Goal: Transaction & Acquisition: Purchase product/service

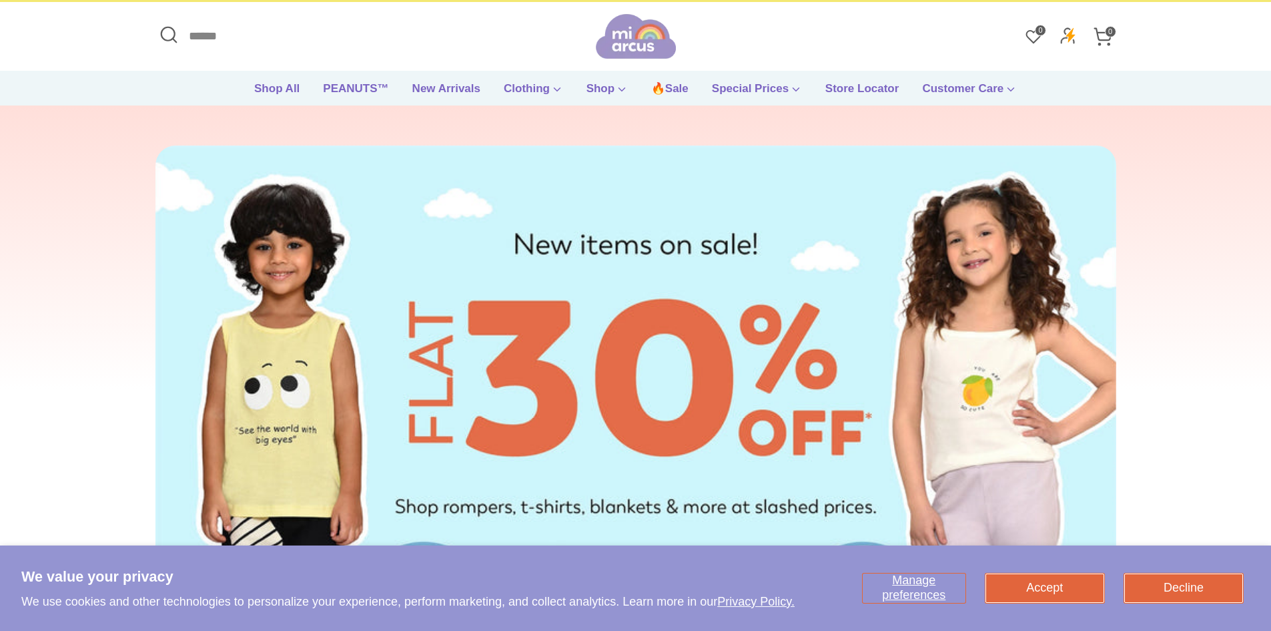
scroll to position [67, 0]
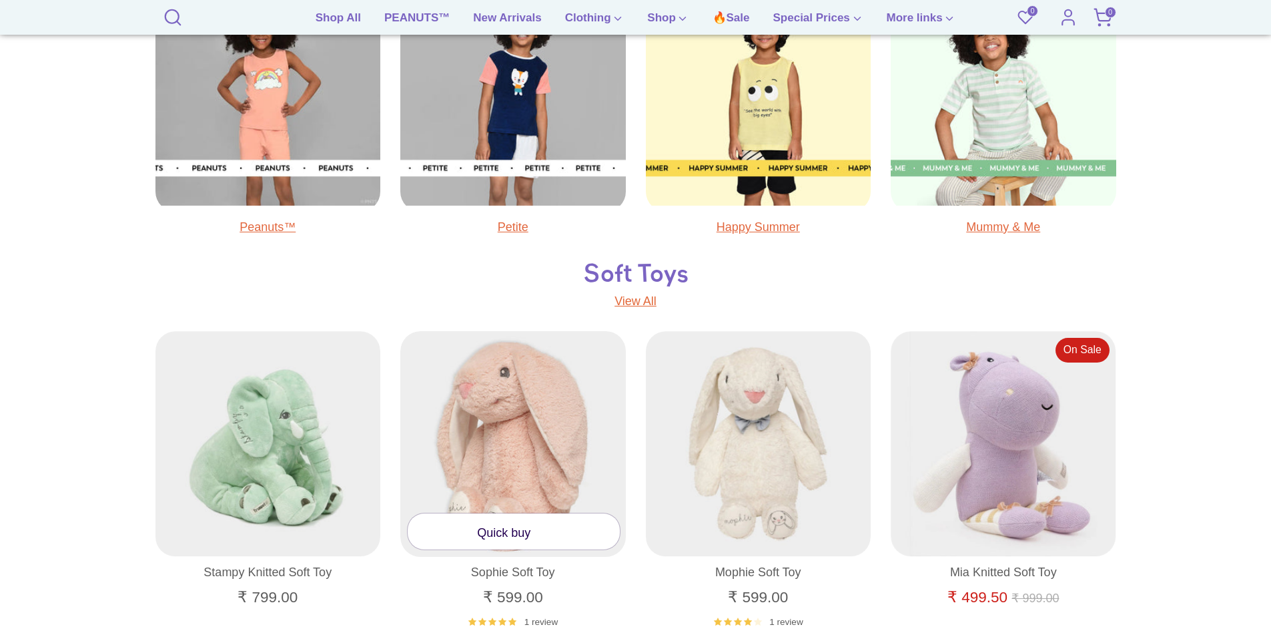
scroll to position [801, 0]
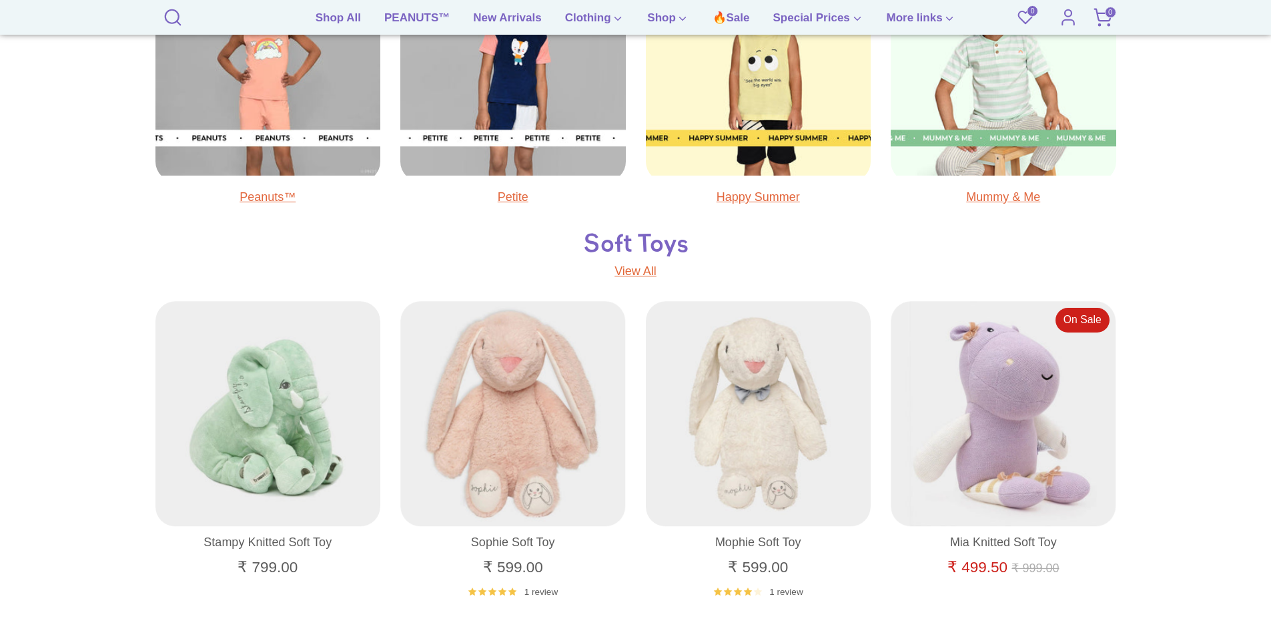
click at [513, 201] on link "Petite" at bounding box center [513, 196] width 31 height 13
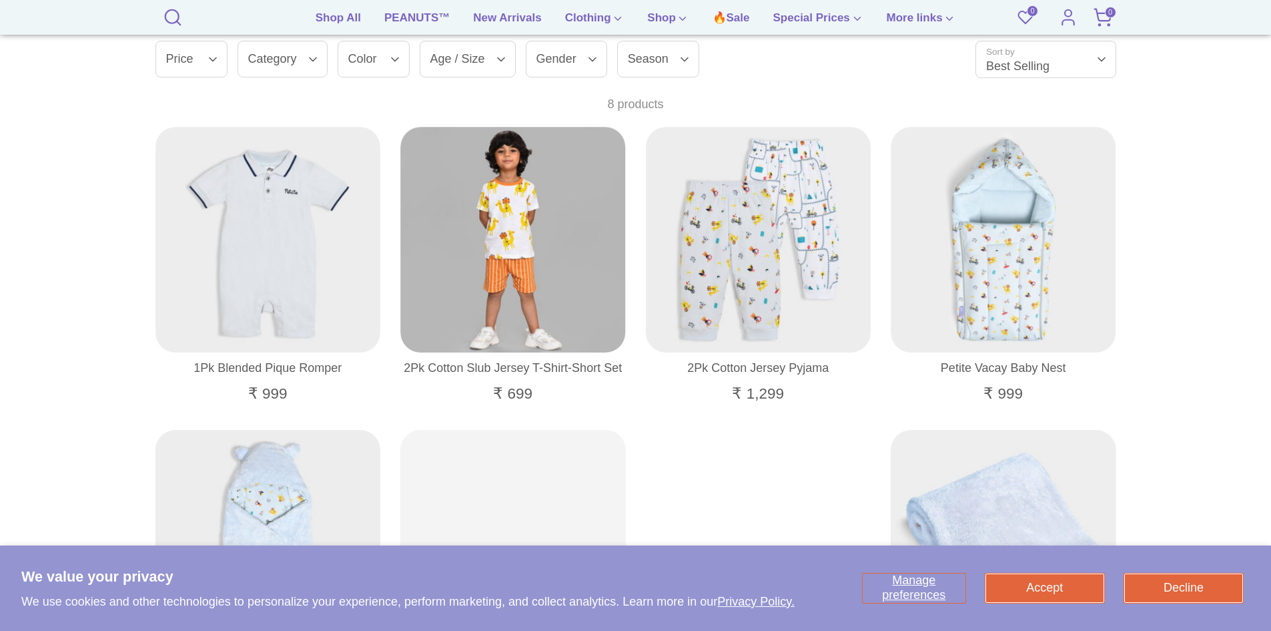
scroll to position [400, 0]
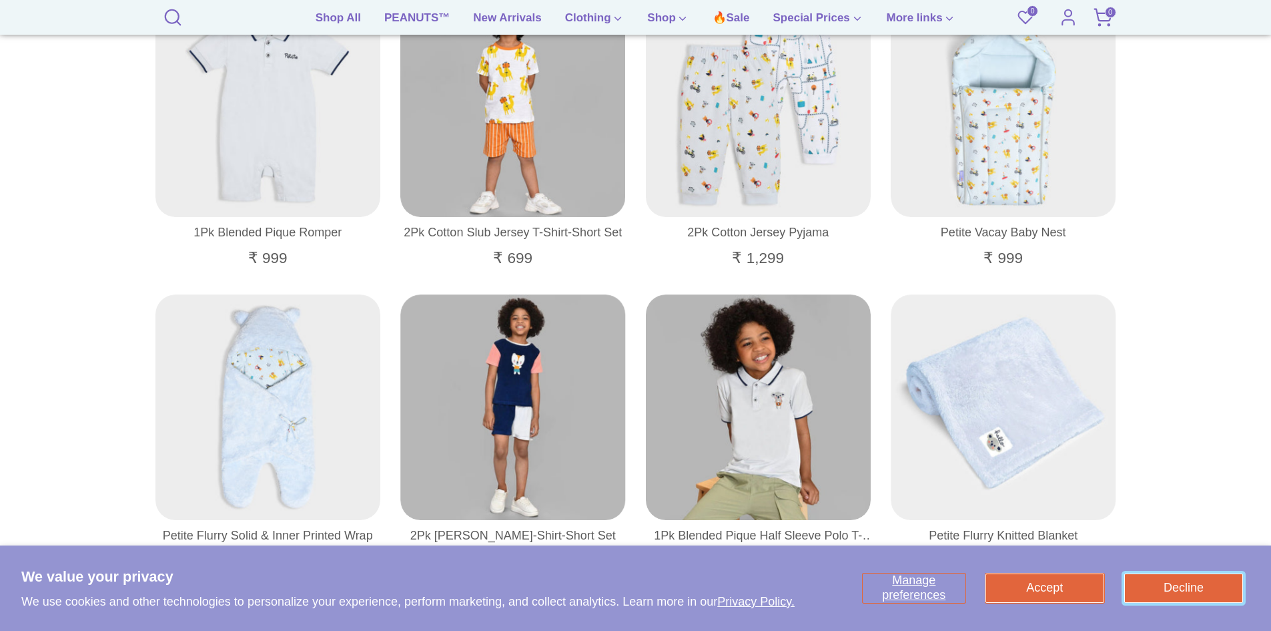
click at [1186, 593] on button "Decline" at bounding box center [1184, 587] width 119 height 29
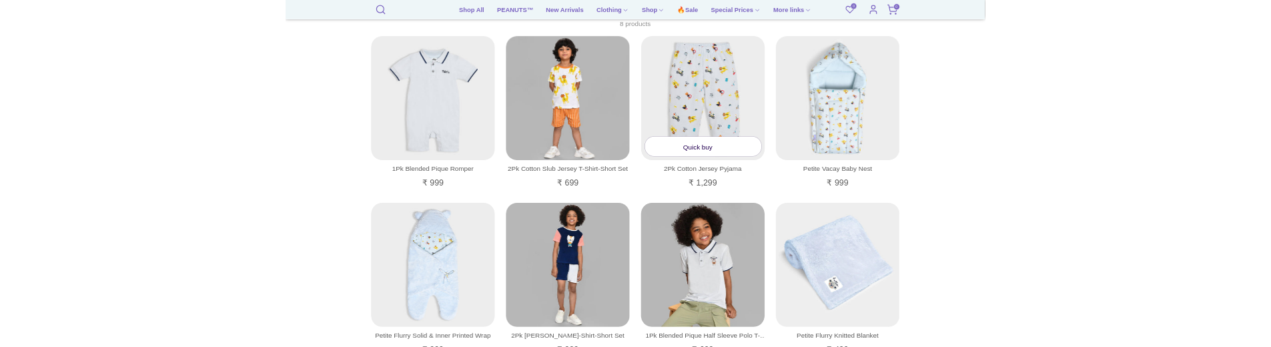
scroll to position [267, 0]
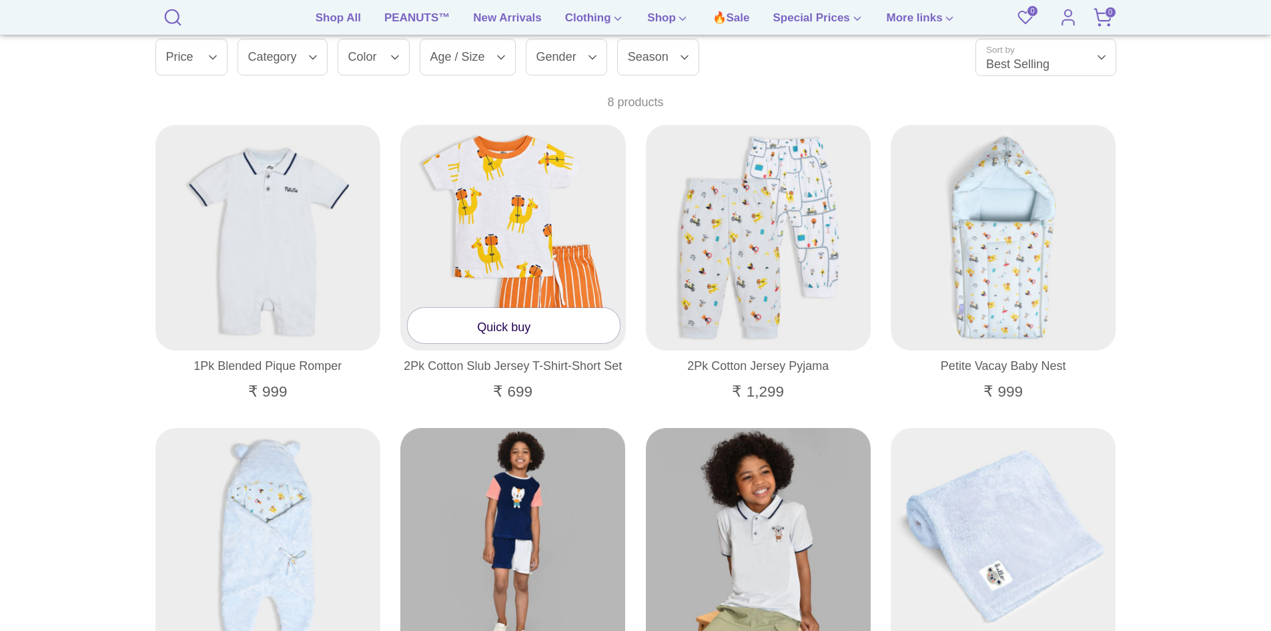
click at [474, 332] on link "Quick buy" at bounding box center [514, 325] width 212 height 35
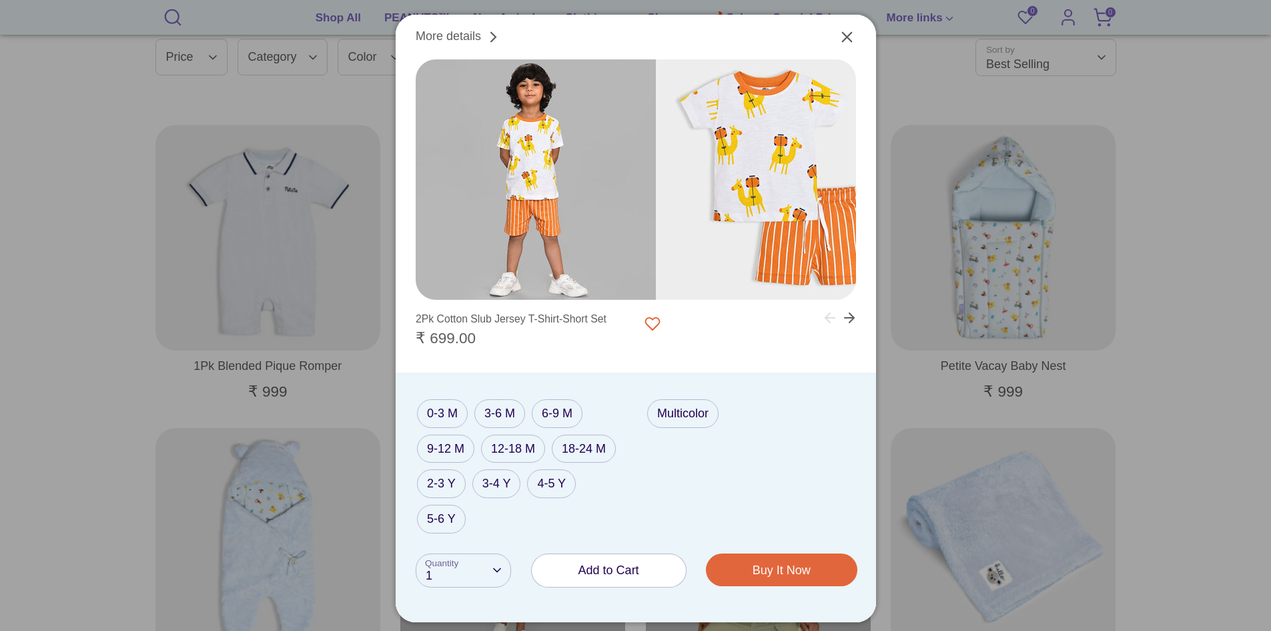
click at [634, 564] on span "Add to Cart" at bounding box center [609, 569] width 61 height 13
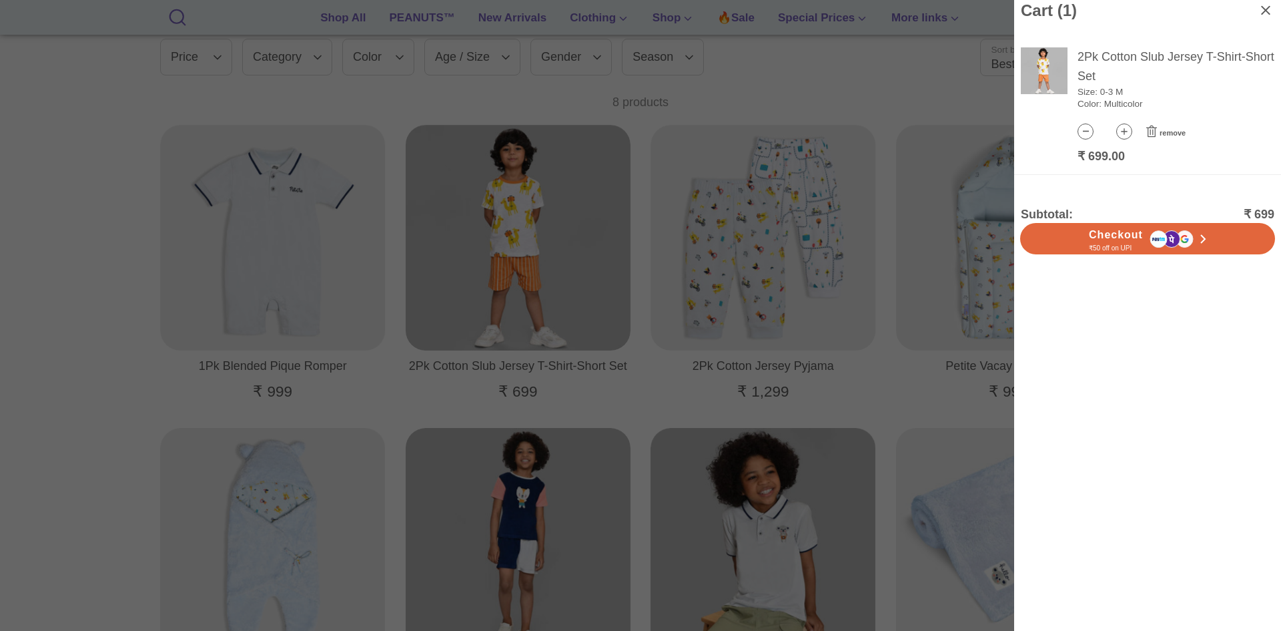
click at [1153, 132] on icon at bounding box center [1152, 131] width 16 height 13
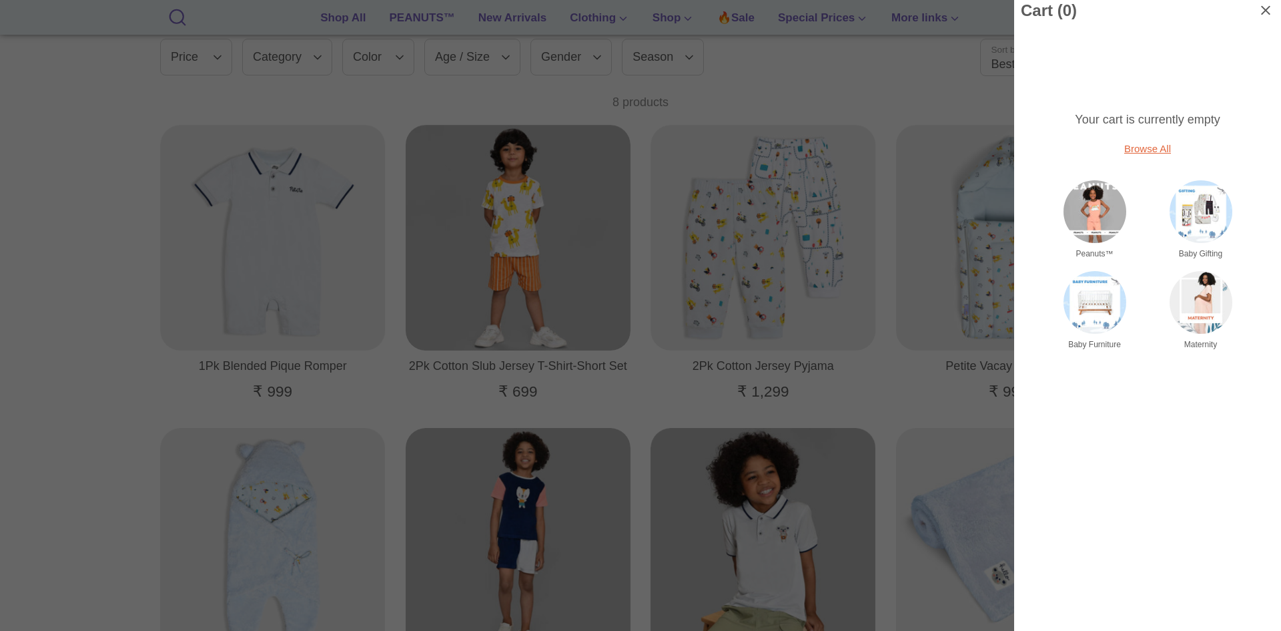
click at [1262, 10] on icon at bounding box center [1265, 9] width 9 height 9
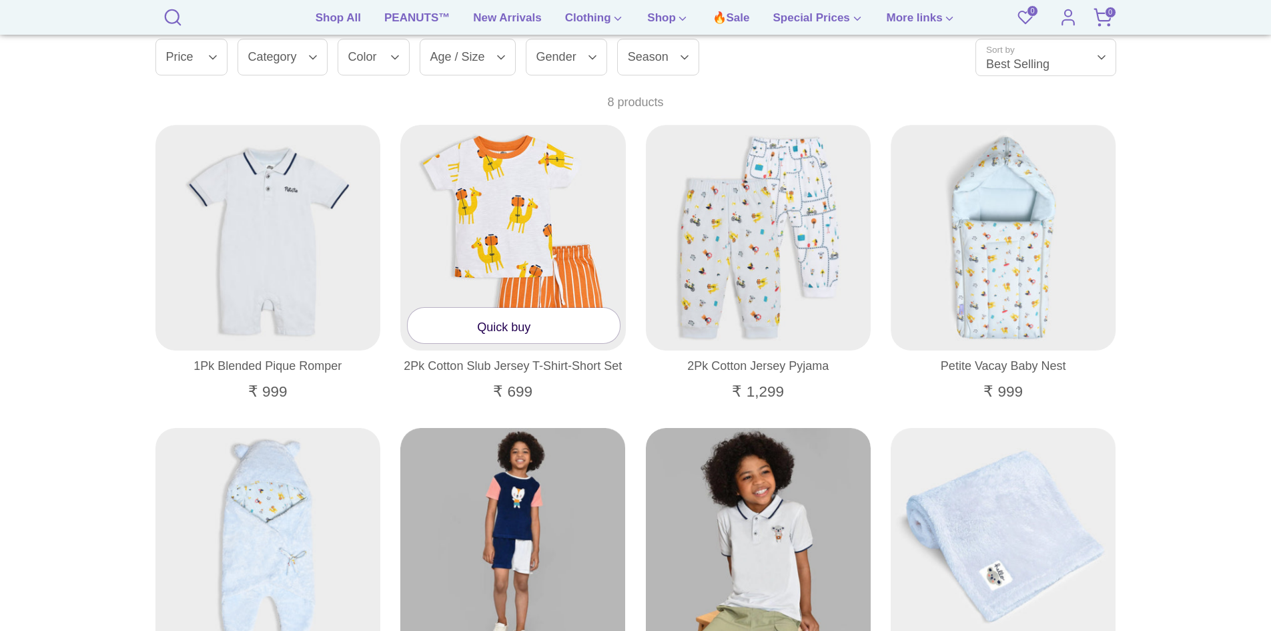
click at [549, 330] on span at bounding box center [540, 326] width 19 height 13
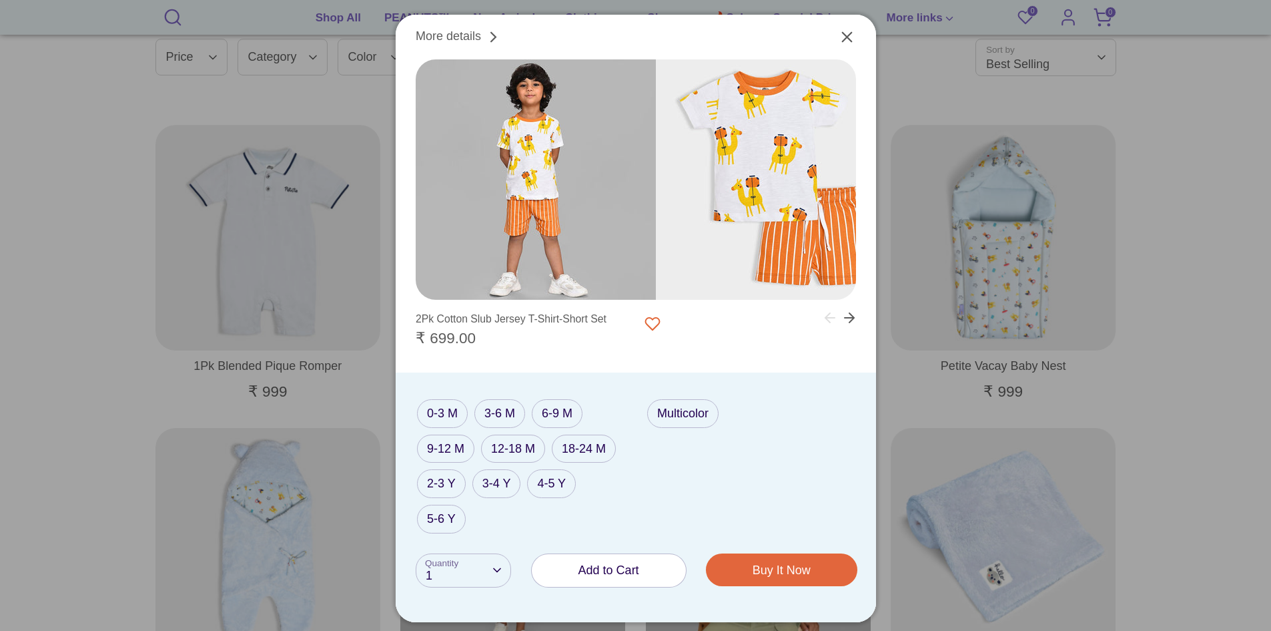
click at [603, 567] on span "Add to Cart" at bounding box center [609, 569] width 61 height 13
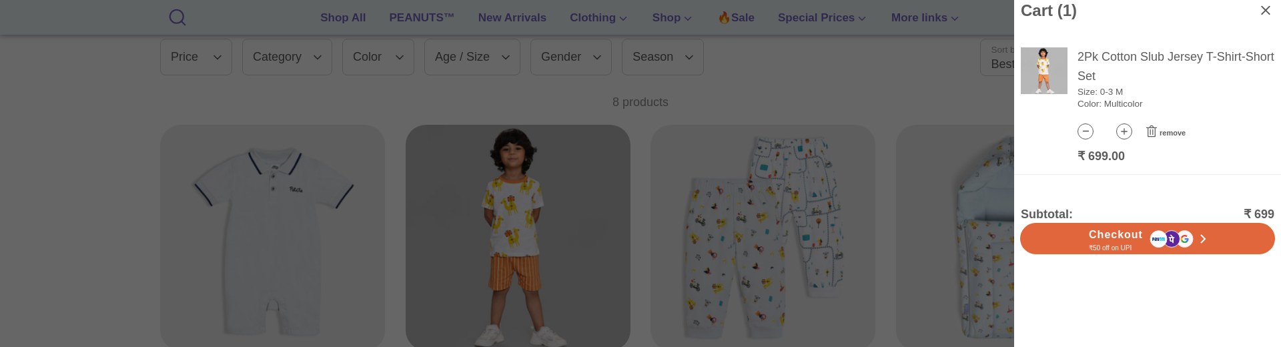
click at [421, 157] on div at bounding box center [640, 173] width 1281 height 347
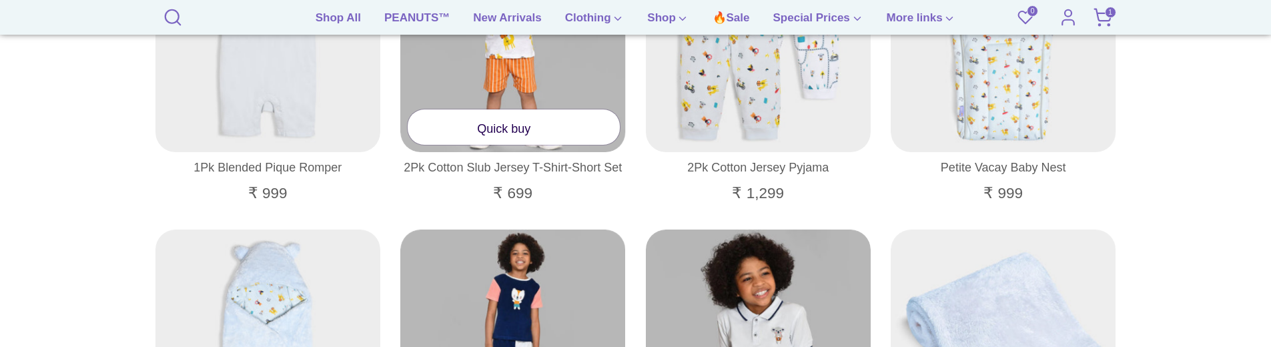
scroll to position [467, 0]
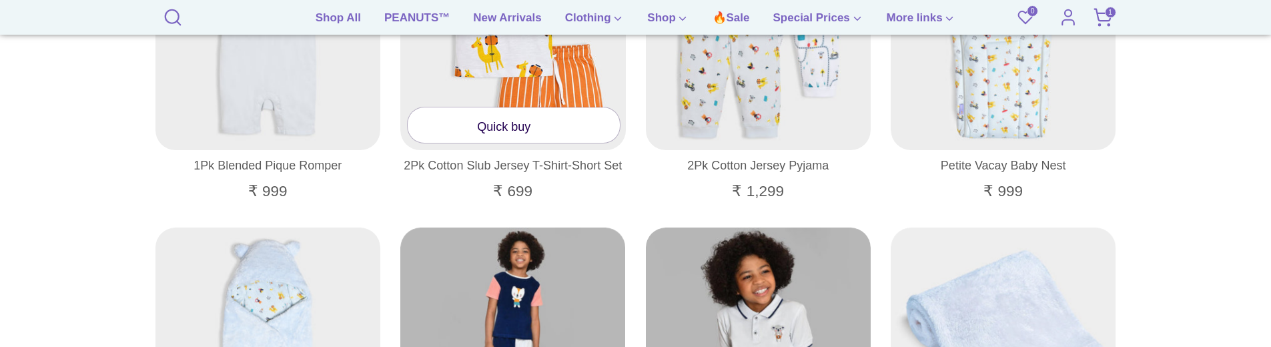
click at [506, 130] on link "Quick buy" at bounding box center [514, 124] width 212 height 35
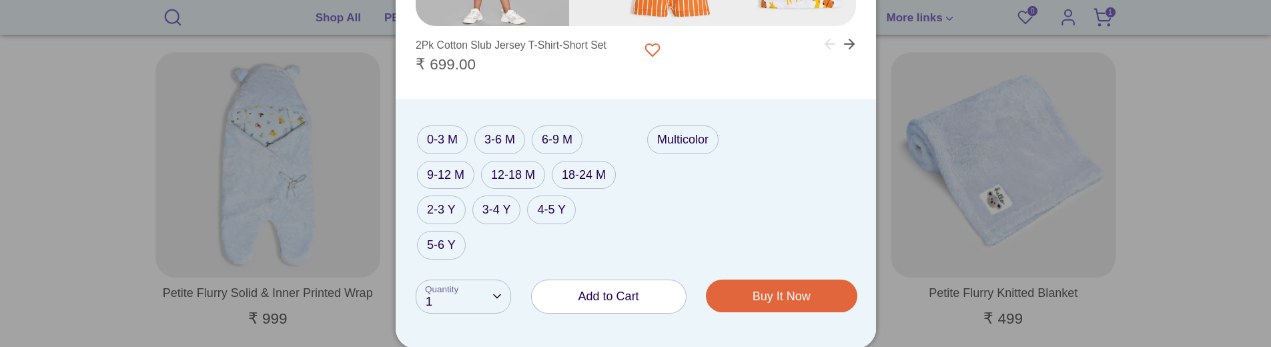
scroll to position [667, 0]
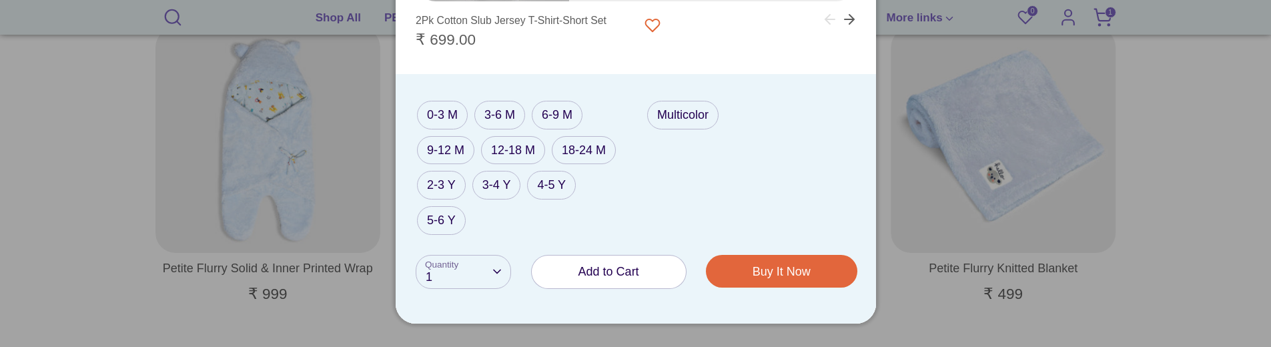
click at [609, 274] on span "Add to Cart" at bounding box center [609, 271] width 61 height 13
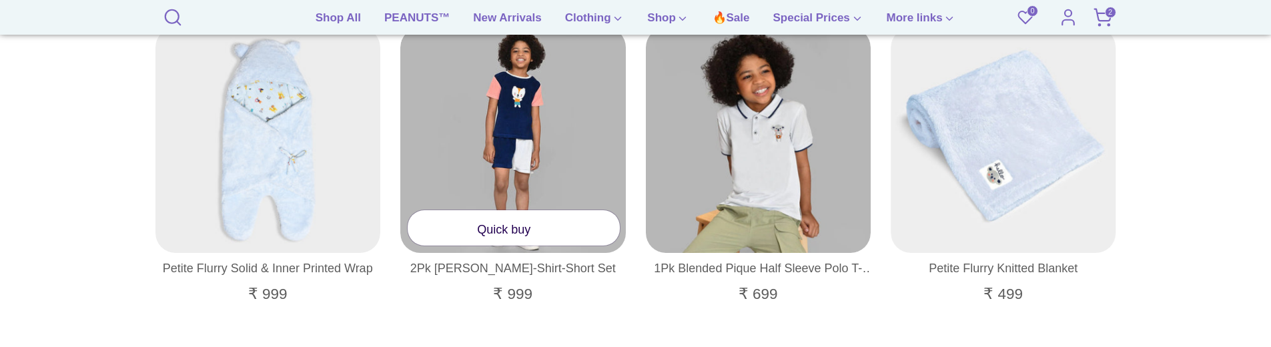
click at [517, 222] on link "Quick buy" at bounding box center [514, 227] width 212 height 35
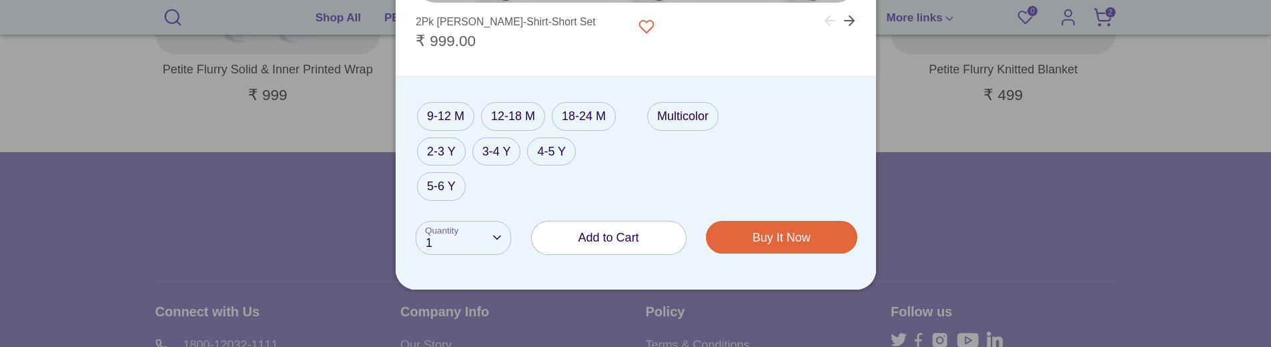
scroll to position [868, 0]
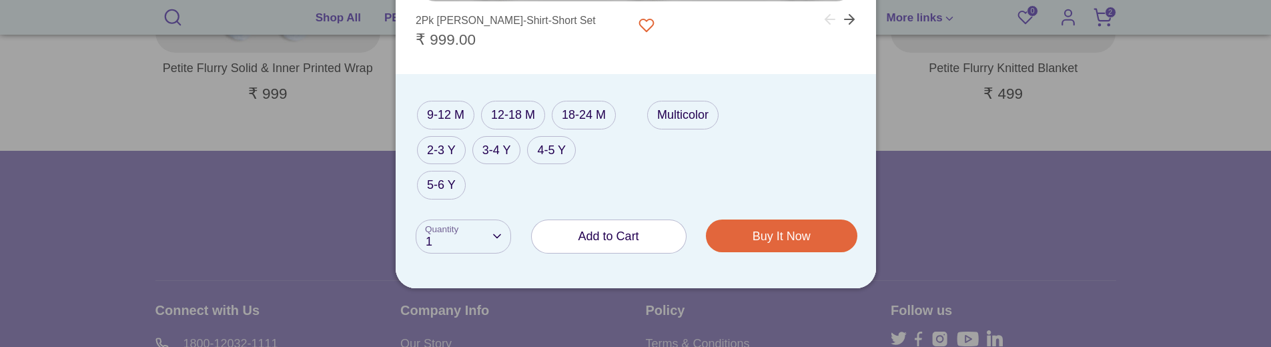
click at [611, 239] on span "Add to Cart" at bounding box center [609, 236] width 61 height 13
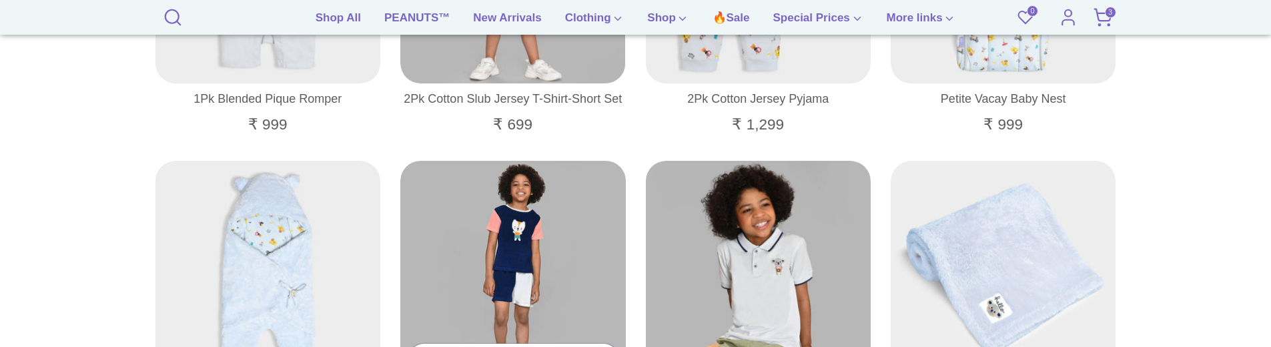
scroll to position [667, 0]
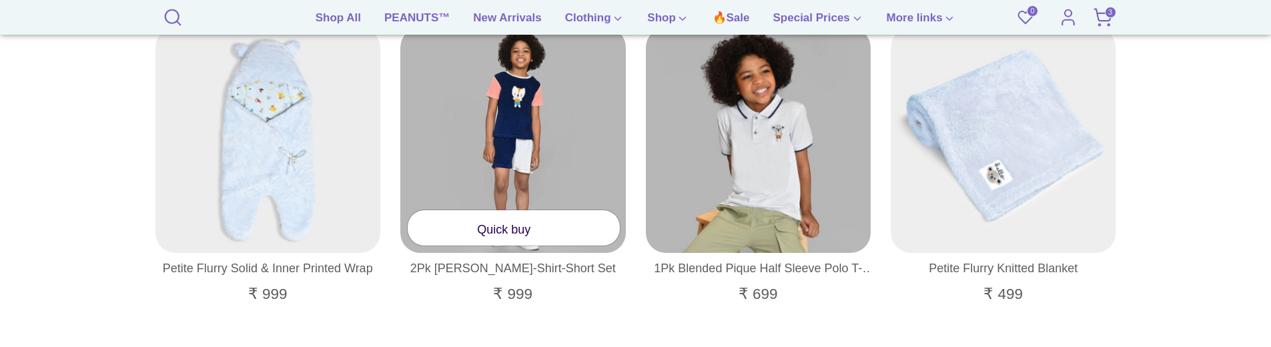
click at [512, 232] on link "Quick buy" at bounding box center [514, 227] width 212 height 35
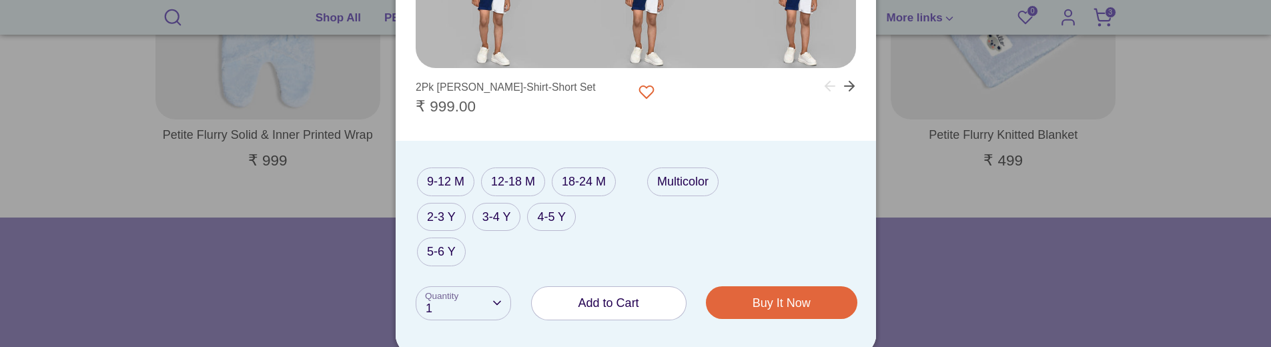
scroll to position [934, 0]
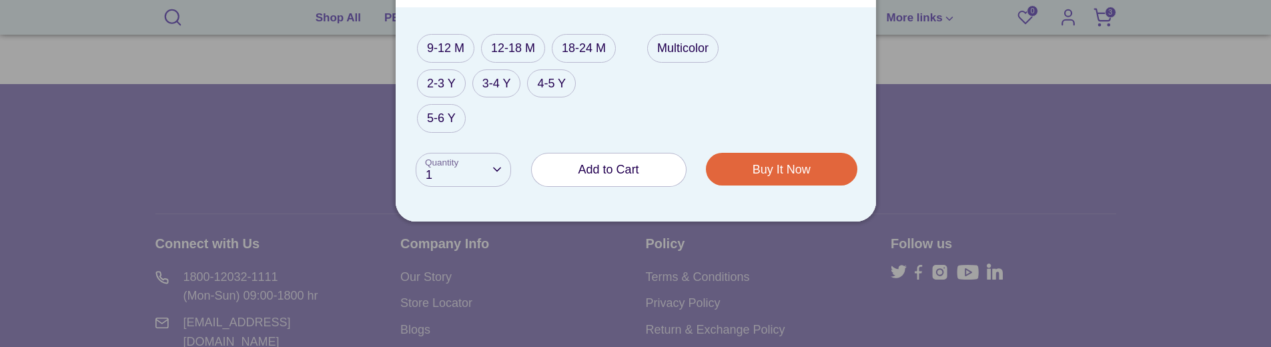
click at [591, 172] on span "Add to Cart" at bounding box center [609, 169] width 61 height 13
